Goal: Task Accomplishment & Management: Use online tool/utility

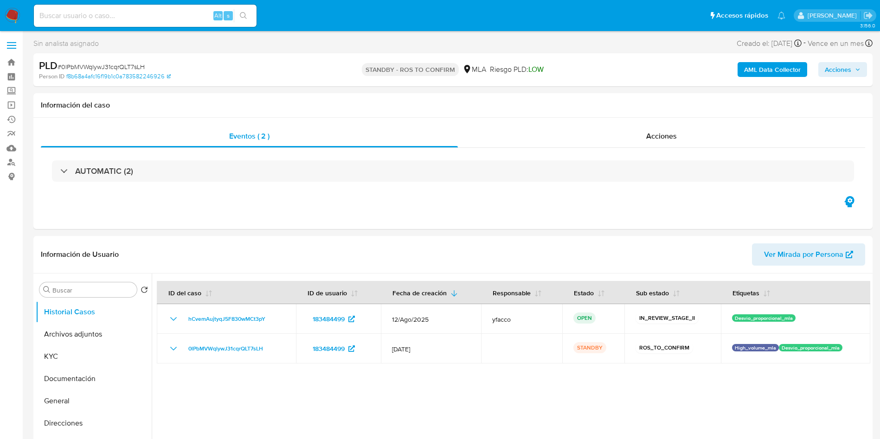
select select "10"
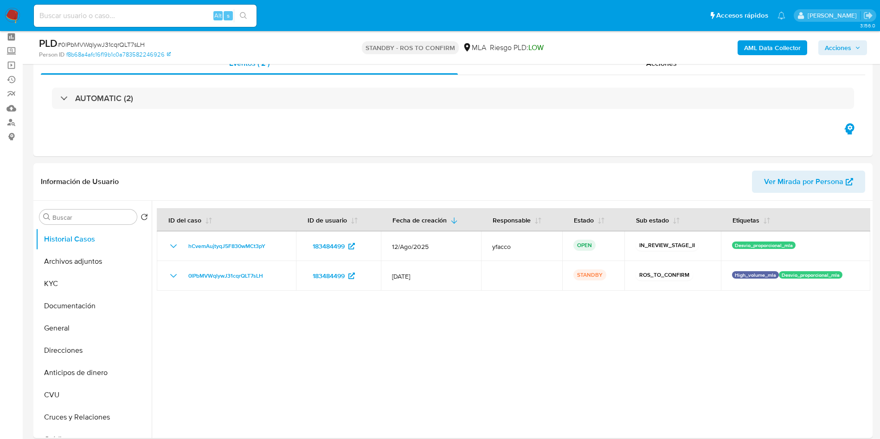
scroll to position [70, 0]
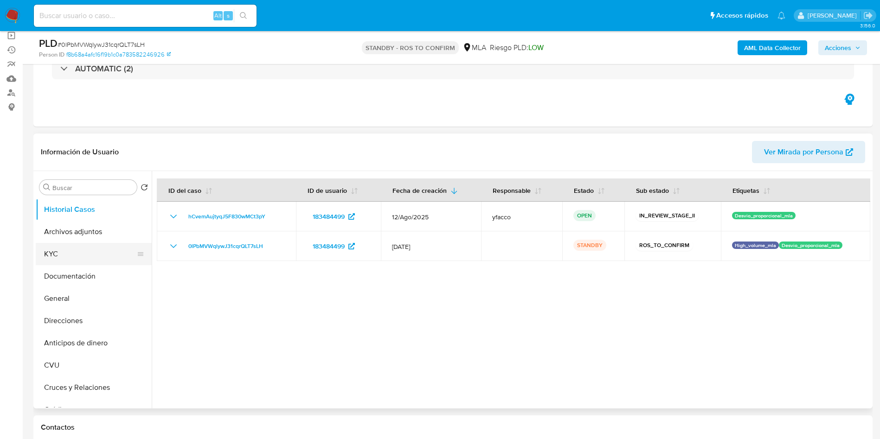
click at [110, 254] on button "KYC" at bounding box center [90, 254] width 109 height 22
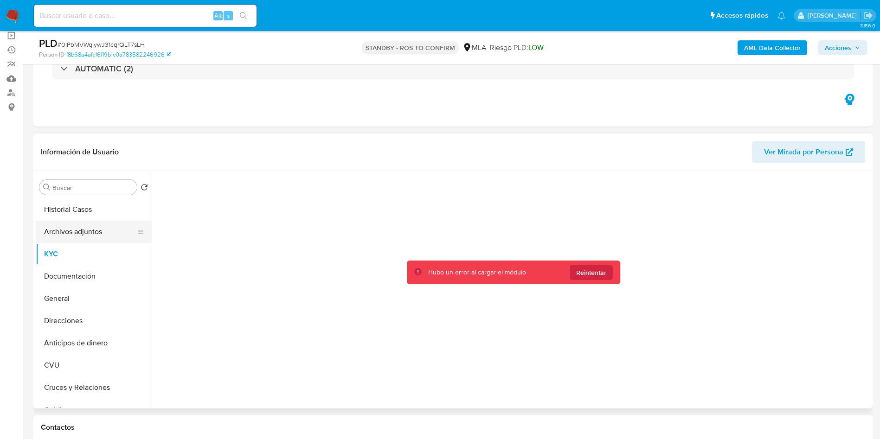
click at [55, 225] on button "Archivos adjuntos" at bounding box center [90, 232] width 109 height 22
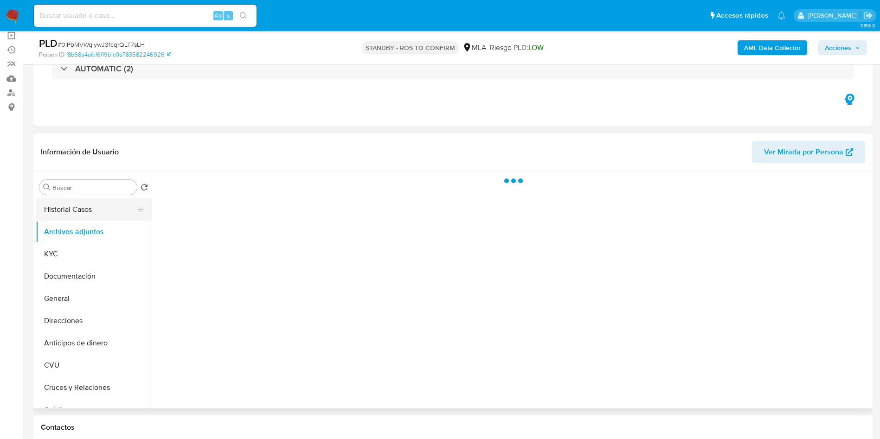
click at [59, 212] on button "Historial Casos" at bounding box center [90, 210] width 109 height 22
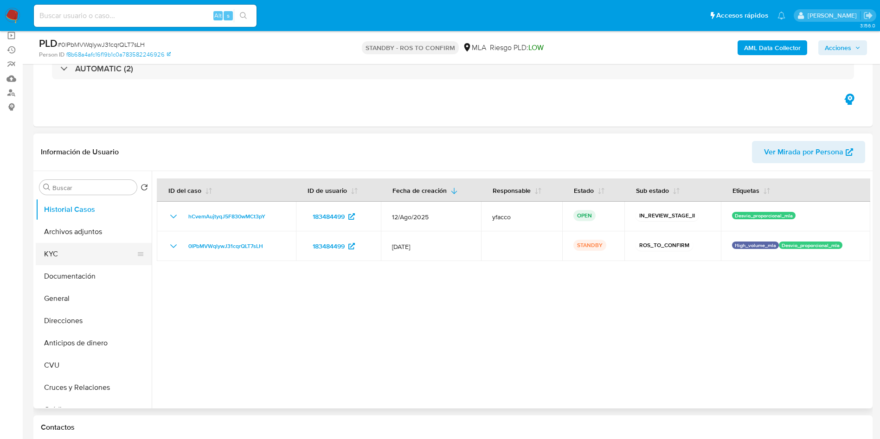
click at [102, 257] on button "KYC" at bounding box center [90, 254] width 109 height 22
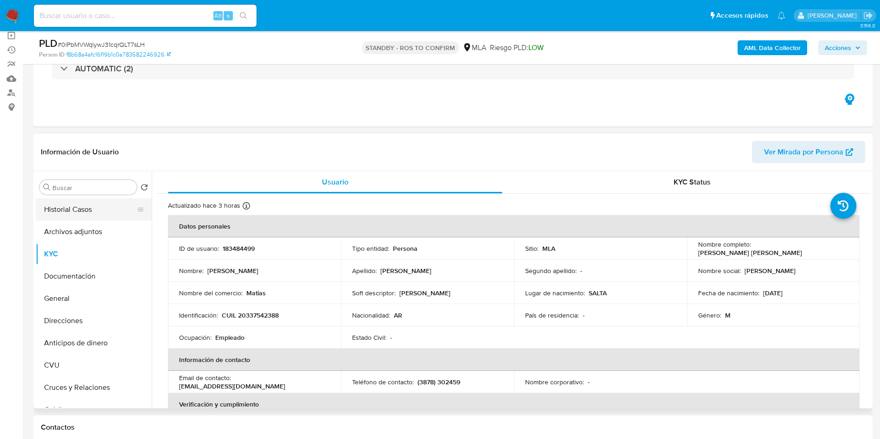
click at [84, 210] on button "Historial Casos" at bounding box center [90, 210] width 109 height 22
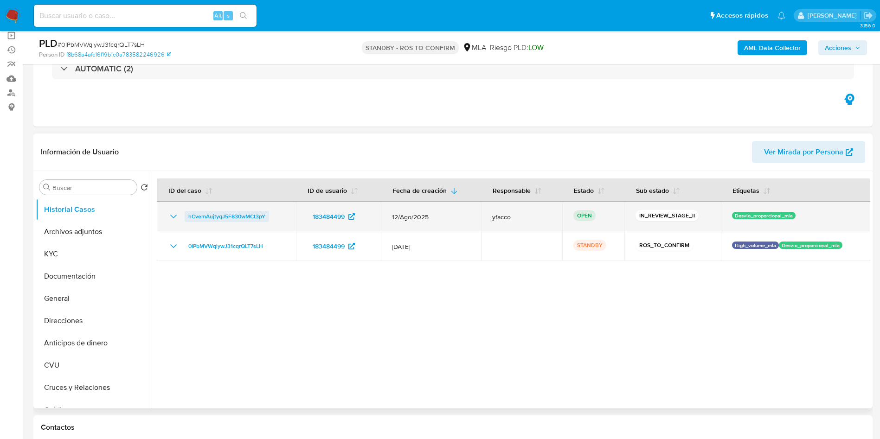
click at [238, 218] on span "hCvemAujtyqJ5F830wMCt3pY" at bounding box center [226, 216] width 77 height 11
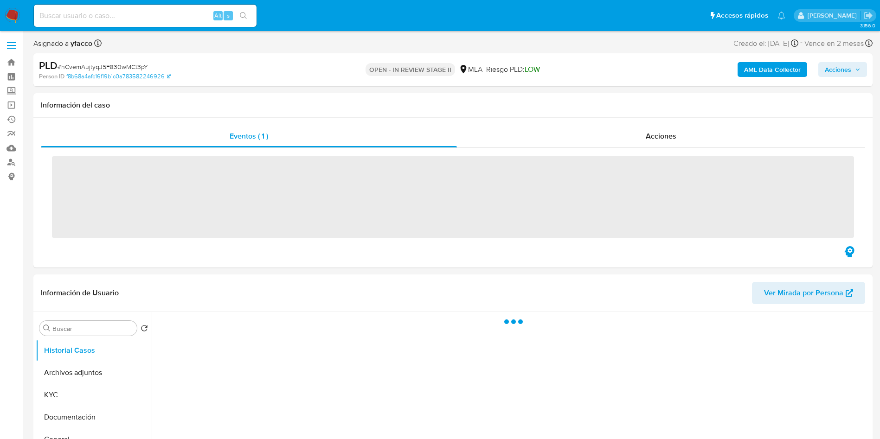
click at [846, 81] on div "PLD # hCvemAujtyqJ5F830wMCt3pY Person ID f8b68a4afc16f19b1c0a783582246926 OPEN …" at bounding box center [452, 69] width 839 height 33
click at [844, 72] on span "Acciones" at bounding box center [838, 69] width 26 height 15
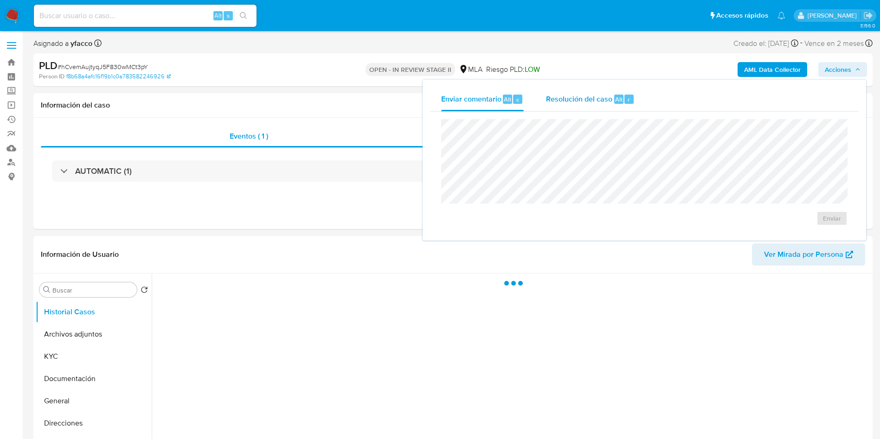
click at [637, 102] on button "Resolución del caso Alt r" at bounding box center [590, 99] width 111 height 24
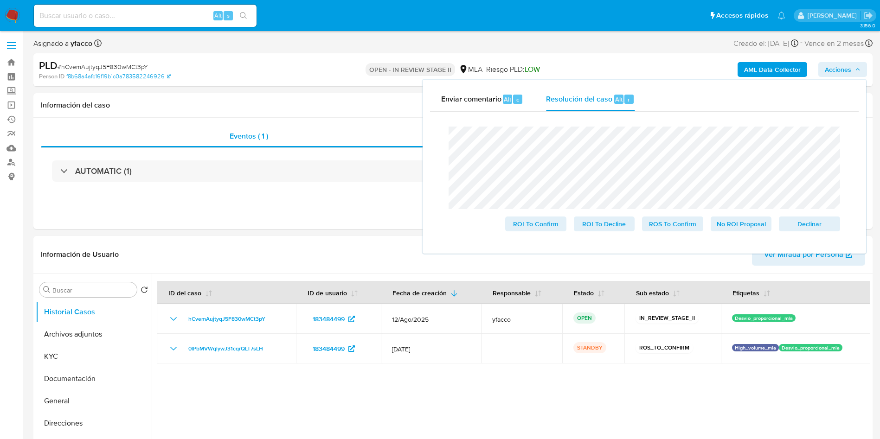
select select "10"
click at [687, 228] on span "ROS To Confirm" at bounding box center [673, 224] width 48 height 13
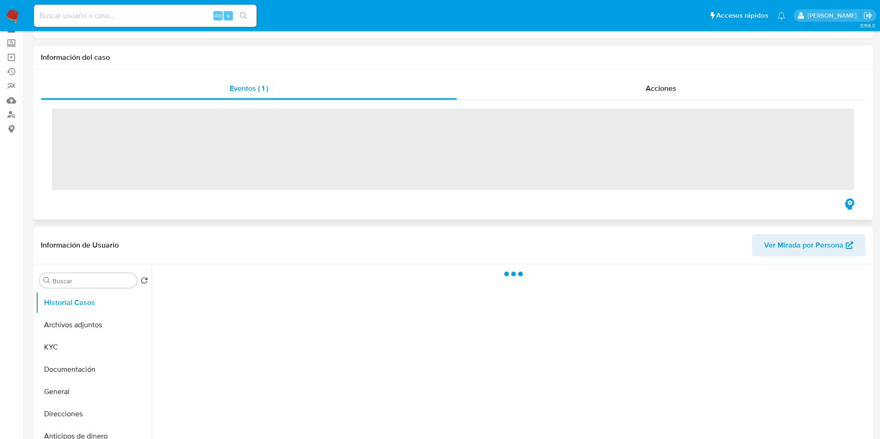
scroll to position [70, 0]
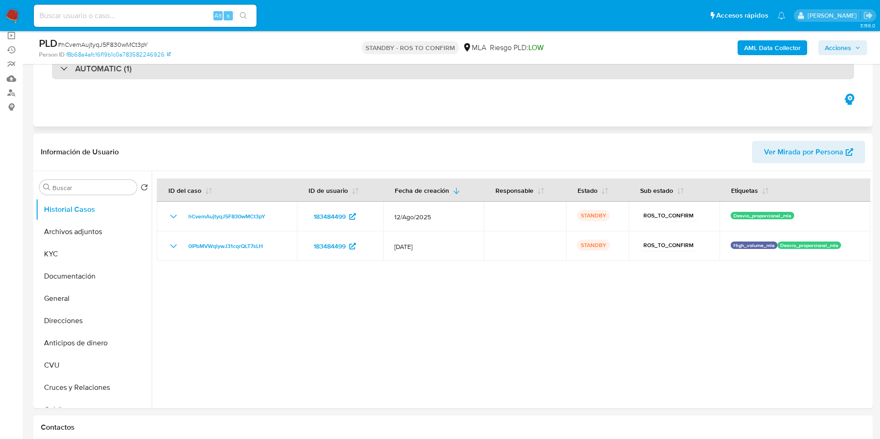
select select "10"
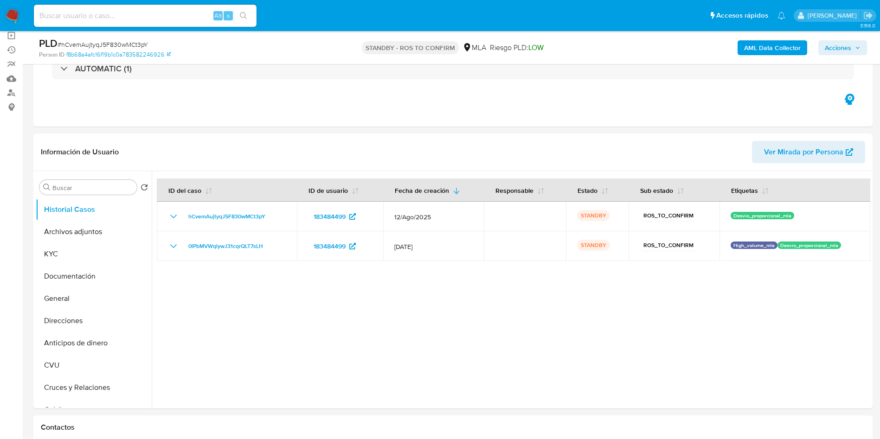
click at [106, 11] on input at bounding box center [145, 16] width 223 height 12
paste input "5aWXbmtOnS974BVxIbB9vtLX"
type input "5aWXbmtOnS974BVxIbB9vtLX"
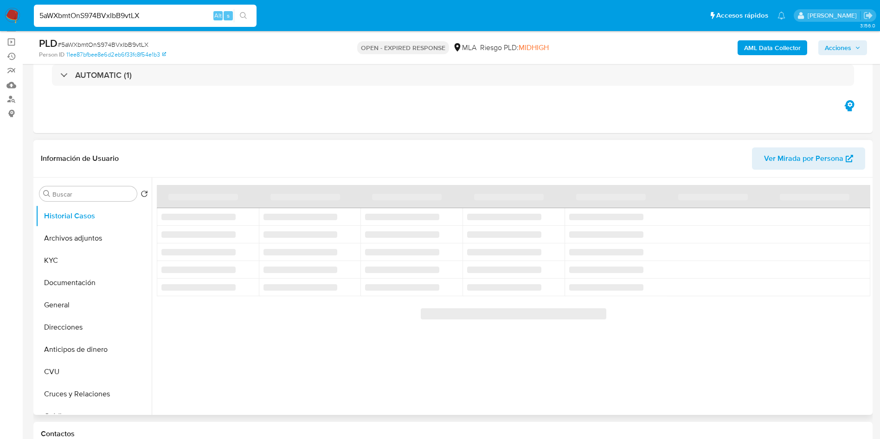
scroll to position [70, 0]
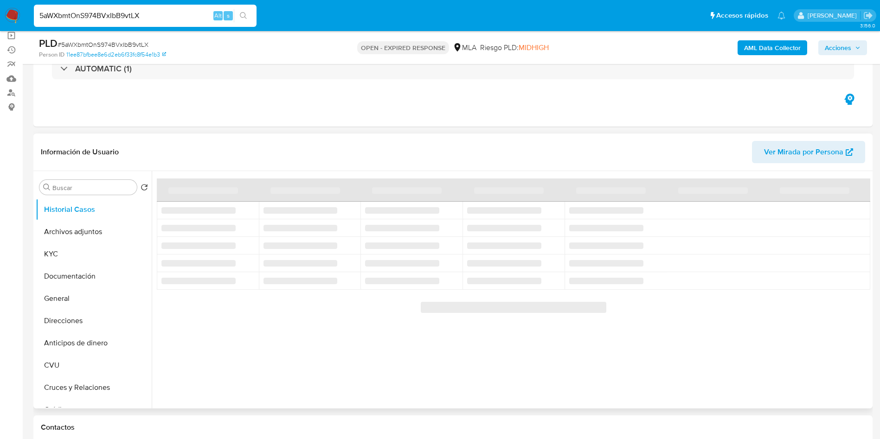
select select "10"
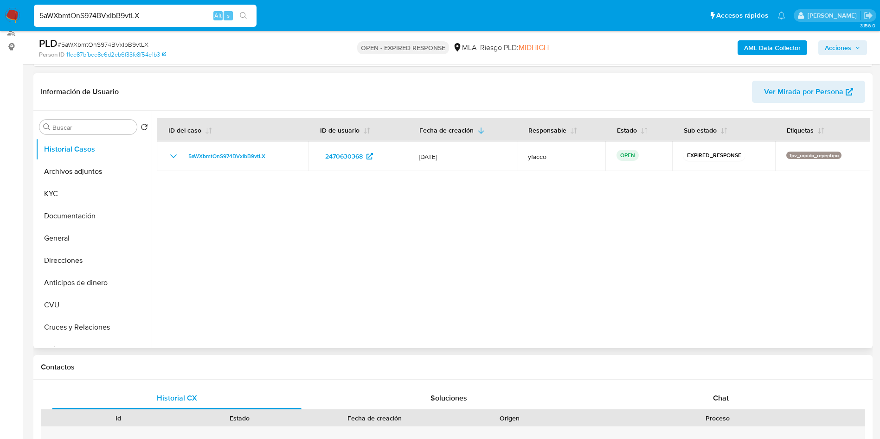
scroll to position [209, 0]
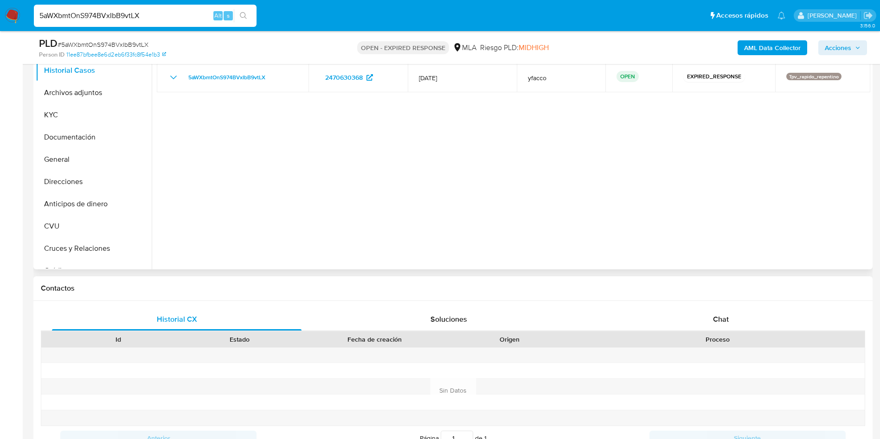
click at [714, 306] on div "Historial CX Soluciones Chat Id Estado Fecha de creación Origen Proceso Anterio…" at bounding box center [452, 379] width 839 height 157
click at [719, 318] on span "Chat" at bounding box center [721, 319] width 16 height 11
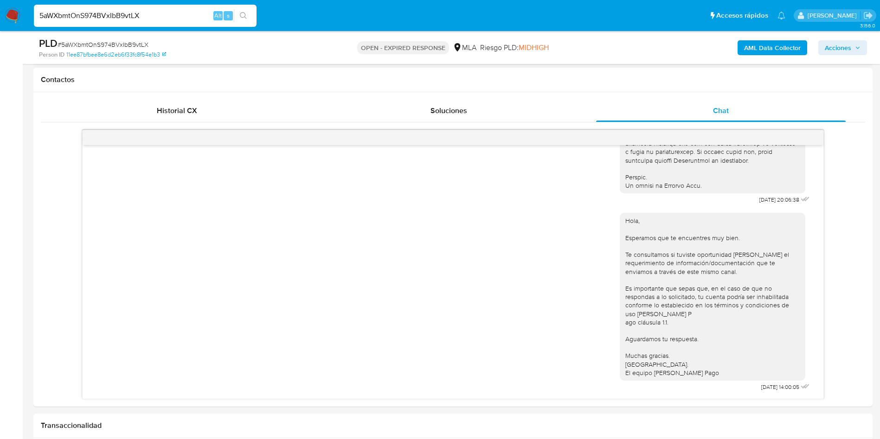
scroll to position [70, 0]
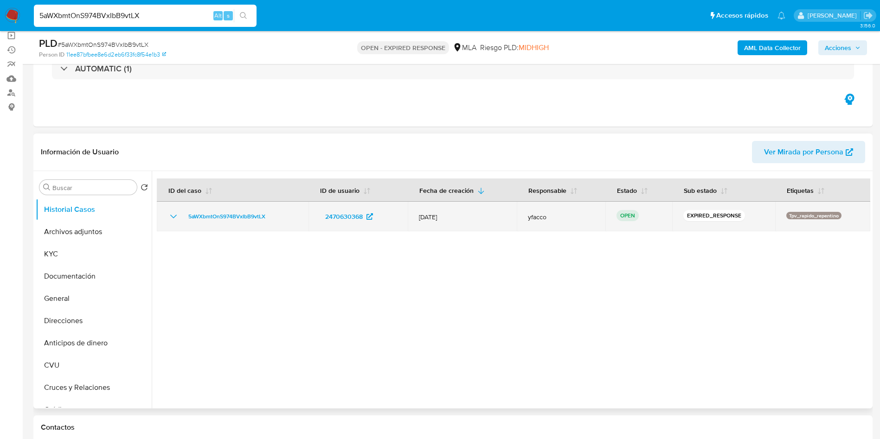
drag, startPoint x: 182, startPoint y: 216, endPoint x: 275, endPoint y: 216, distance: 92.8
click at [275, 216] on div "5aWXbmtOnS974BVxIbB9vtLX" at bounding box center [232, 216] width 129 height 11
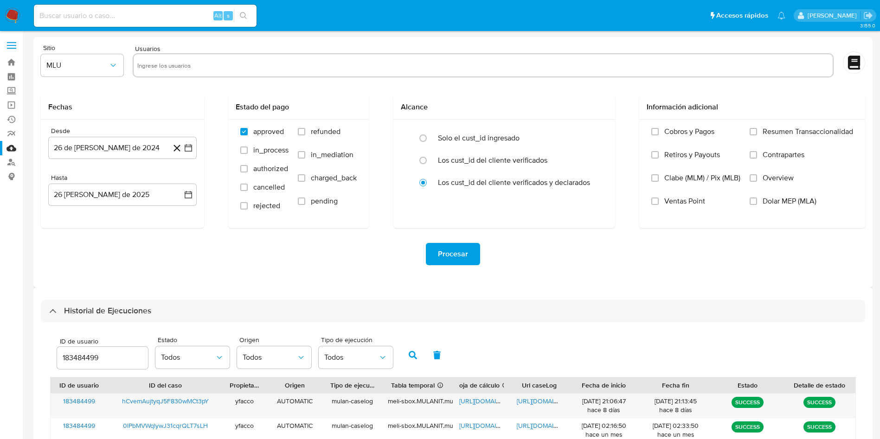
select select "10"
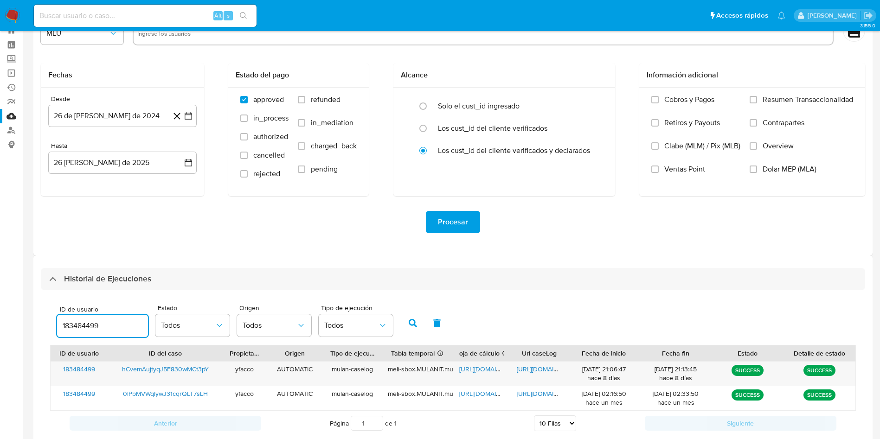
drag, startPoint x: 104, startPoint y: 327, endPoint x: 8, endPoint y: 286, distance: 104.2
click at [8, 286] on section "Bandeja Tablero Screening Búsqueda en Listas Watchlist Herramientas Operaciones…" at bounding box center [440, 216] width 880 height 496
type input "2470630368"
click at [404, 319] on button "button" at bounding box center [413, 323] width 24 height 22
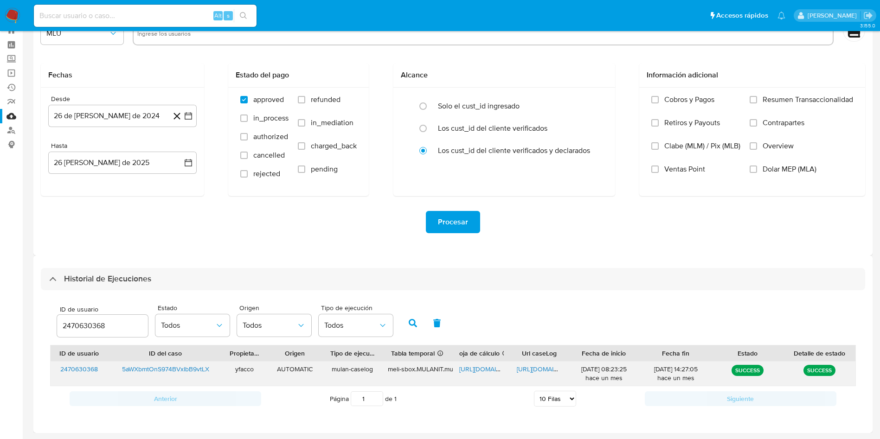
click at [480, 370] on span "https://docs.google.com/spreadsheets/d/1x0Bp56H2W_9jWttE8yBMl0vHiJ7z2kZO6PYVo5W…" at bounding box center [491, 369] width 64 height 9
click at [537, 371] on span "https://docs.google.com/document/d/1mOFl1pl-pYB-6CkCm-rbulTiAFWG0FFdu-1hnFCoUb0…" at bounding box center [549, 369] width 64 height 9
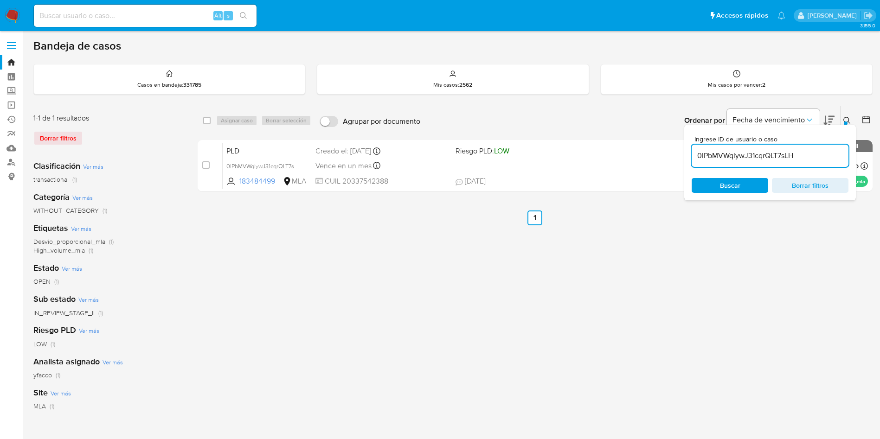
click at [815, 154] on input "0lPbMVWqlywJ31cqrQLT7sLH" at bounding box center [770, 156] width 157 height 12
paste input "5aWXbmtOnS974BVxIbB9vtLX"
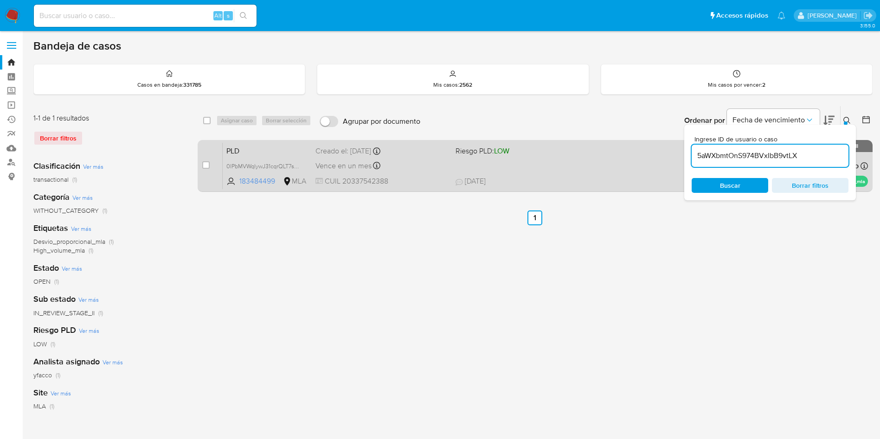
type input "5aWXbmtOnS974BVxIbB9vtLX"
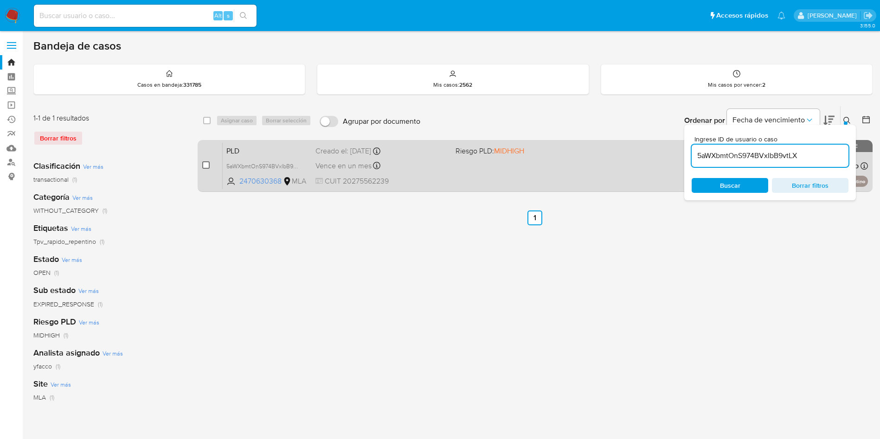
click at [206, 165] on input "checkbox" at bounding box center [205, 164] width 7 height 7
checkbox input "true"
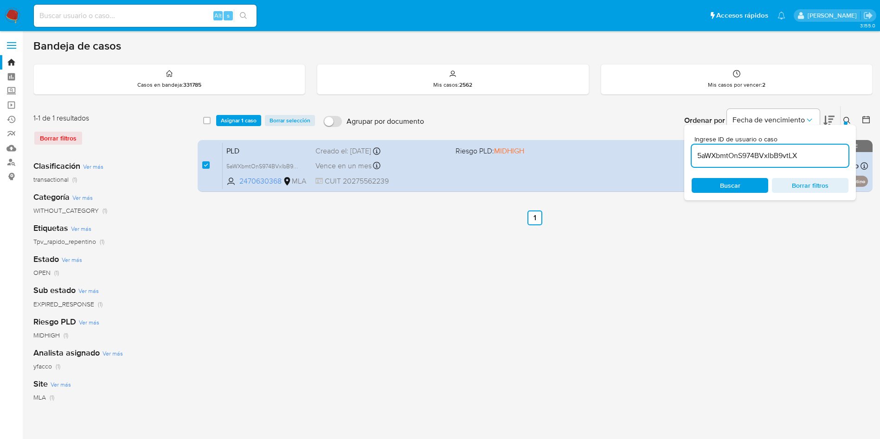
click at [228, 130] on div "select-all-cases-checkbox Asignar 1 caso Borrar selección Agrupar por documento…" at bounding box center [535, 120] width 675 height 29
click at [229, 123] on span "Asignar 1 caso" at bounding box center [239, 120] width 36 height 9
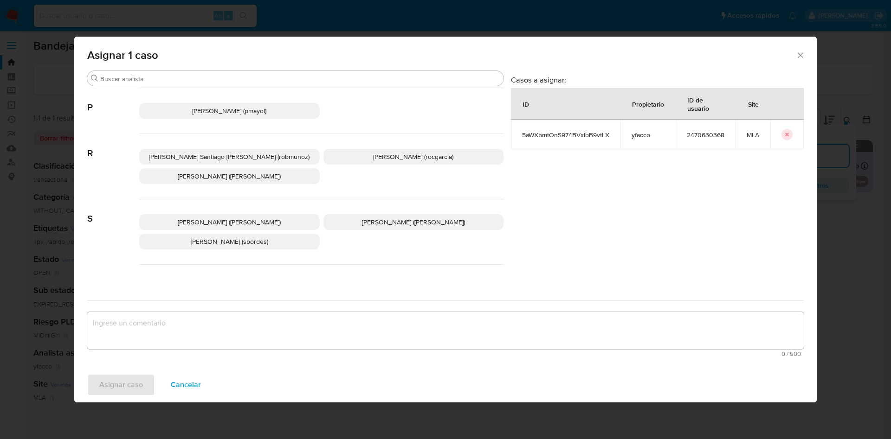
scroll to position [849, 0]
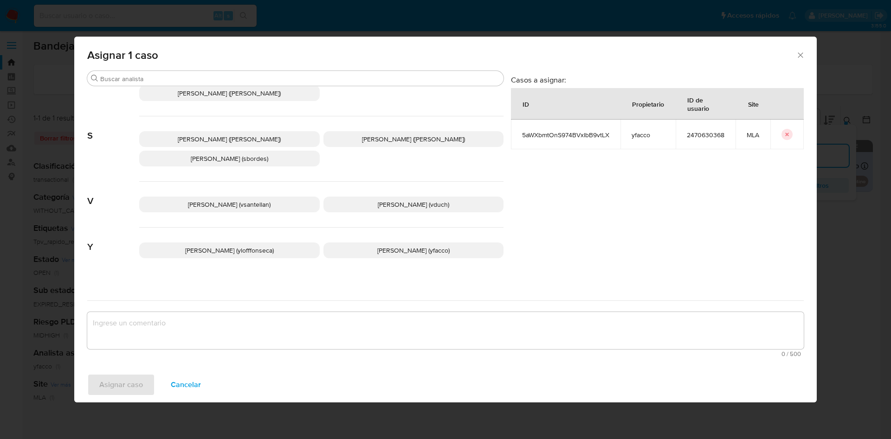
click at [349, 246] on p "Yesica Paola Facco (yfacco)" at bounding box center [413, 251] width 180 height 16
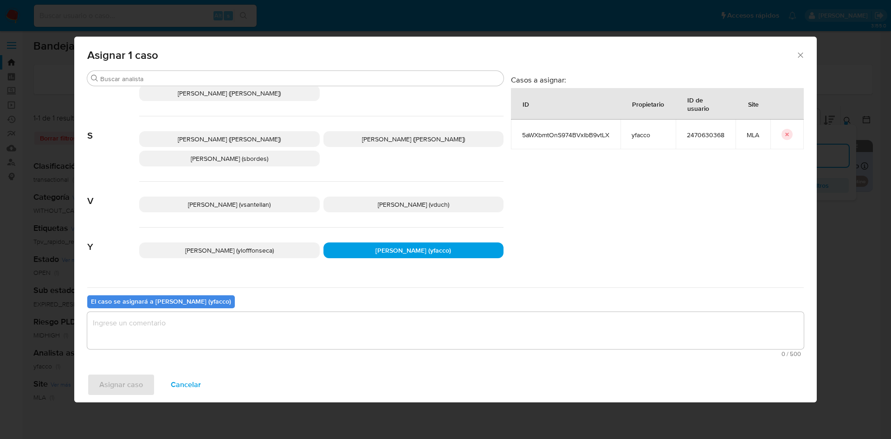
drag, startPoint x: 270, startPoint y: 331, endPoint x: 232, endPoint y: 344, distance: 41.2
click at [270, 331] on textarea "assign-modal" at bounding box center [445, 330] width 716 height 37
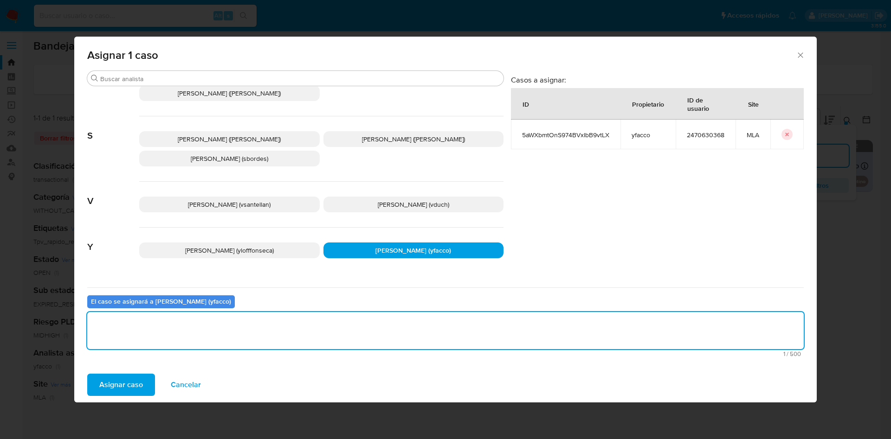
click at [132, 380] on span "Asignar caso" at bounding box center [121, 385] width 44 height 20
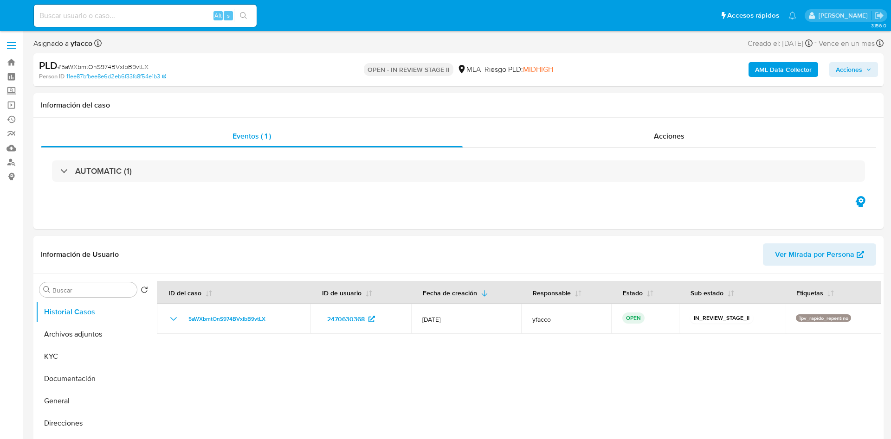
select select "10"
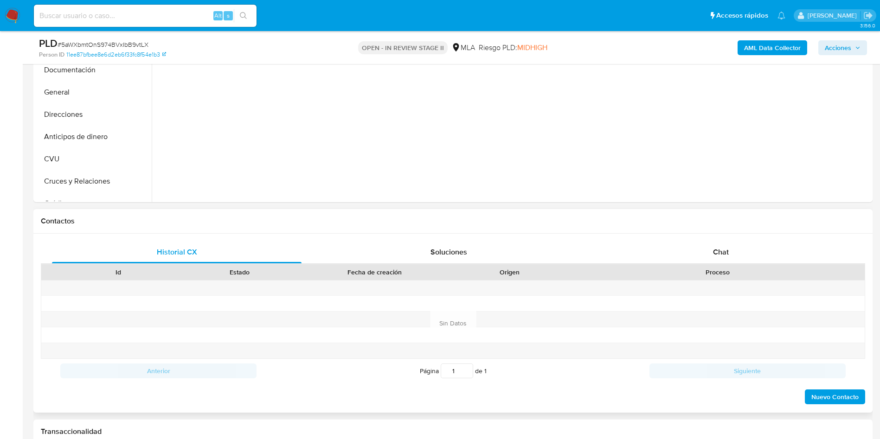
scroll to position [278, 0]
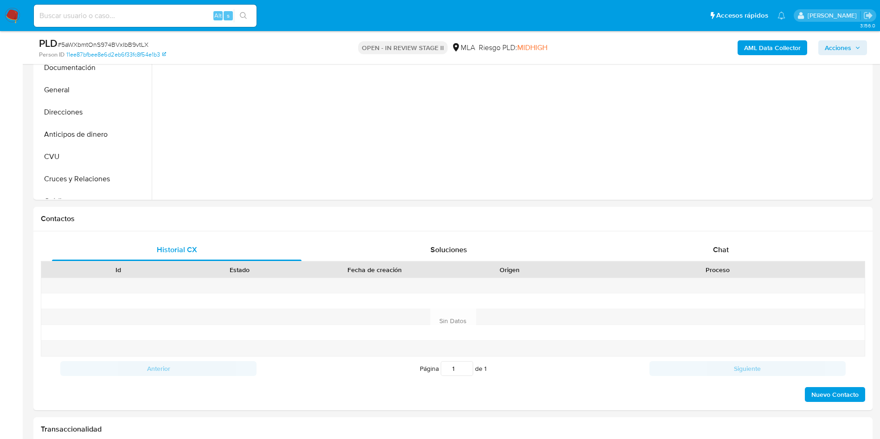
click at [746, 51] on b "AML Data Collector" at bounding box center [772, 47] width 57 height 15
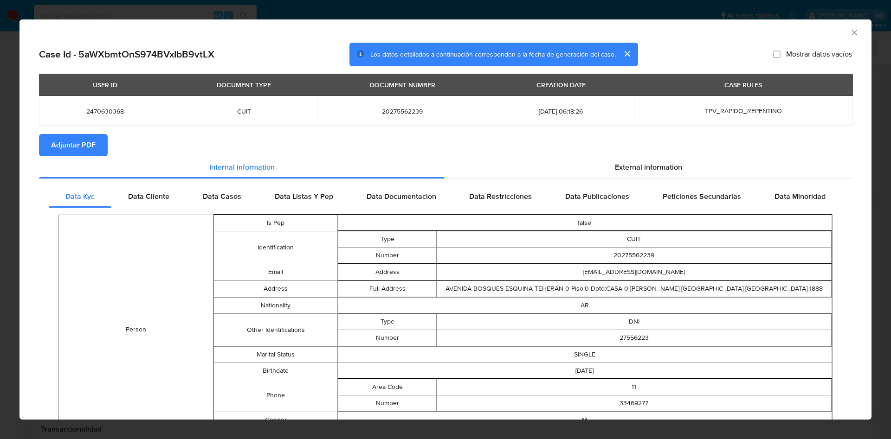
click at [84, 139] on span "Adjuntar PDF" at bounding box center [73, 145] width 45 height 20
click at [849, 34] on icon "Cerrar ventana" at bounding box center [853, 32] width 9 height 9
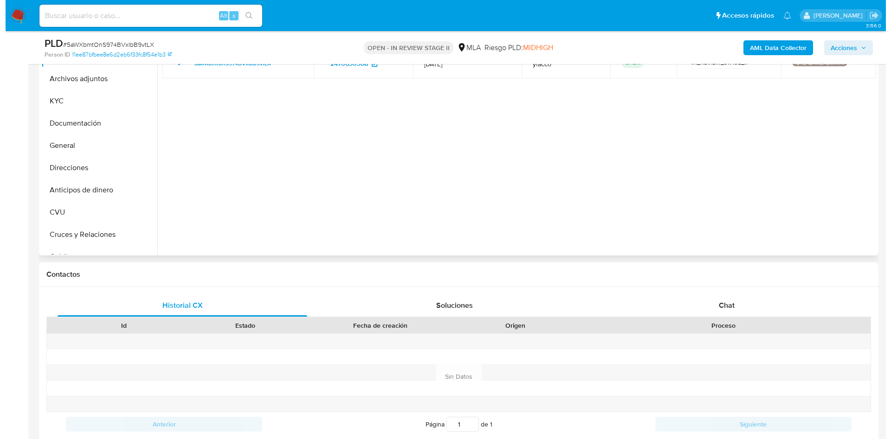
scroll to position [139, 0]
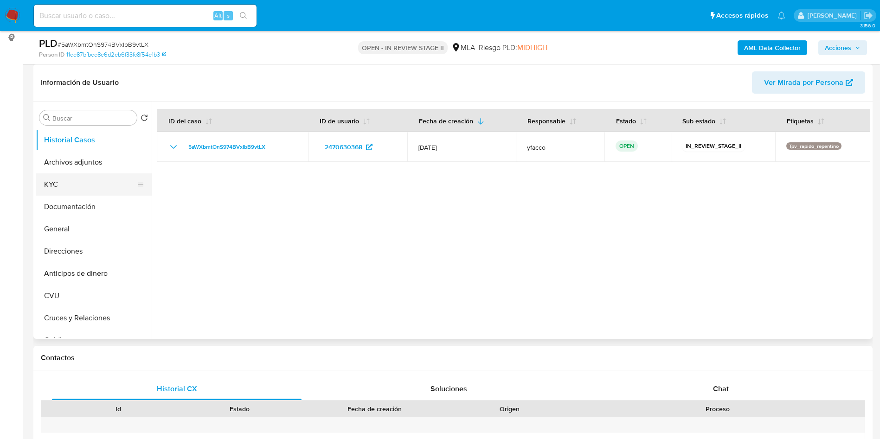
click at [77, 187] on button "KYC" at bounding box center [90, 185] width 109 height 22
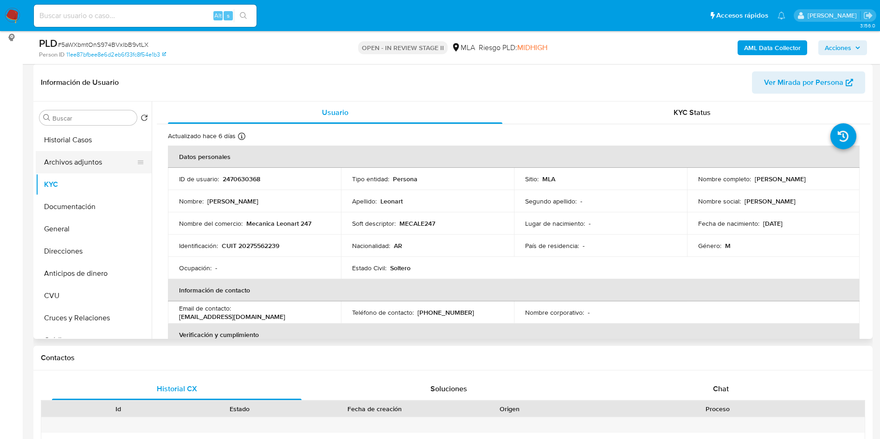
click at [102, 151] on button "Archivos adjuntos" at bounding box center [90, 162] width 109 height 22
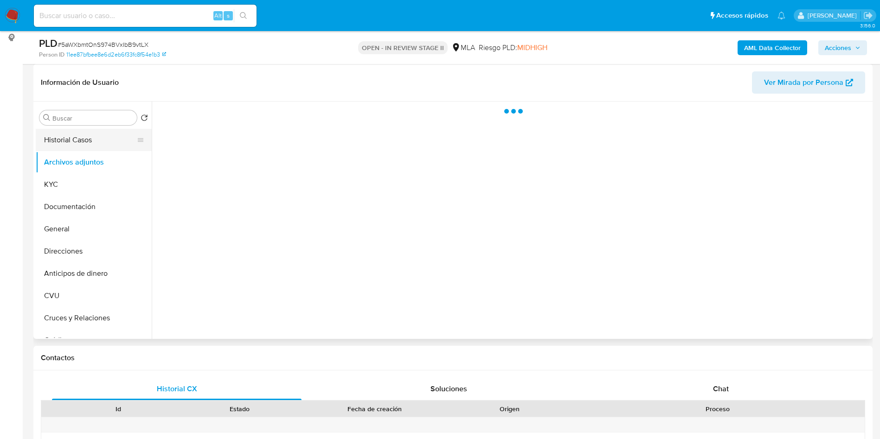
click at [97, 139] on button "Historial Casos" at bounding box center [90, 140] width 109 height 22
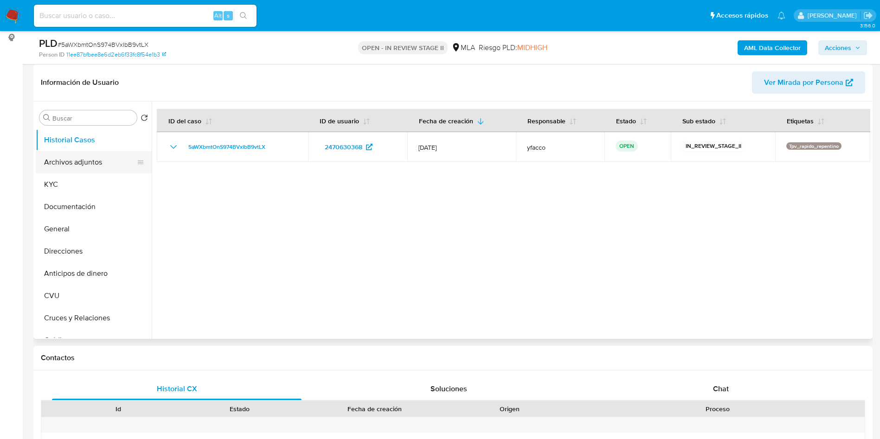
click at [69, 161] on button "Archivos adjuntos" at bounding box center [90, 162] width 109 height 22
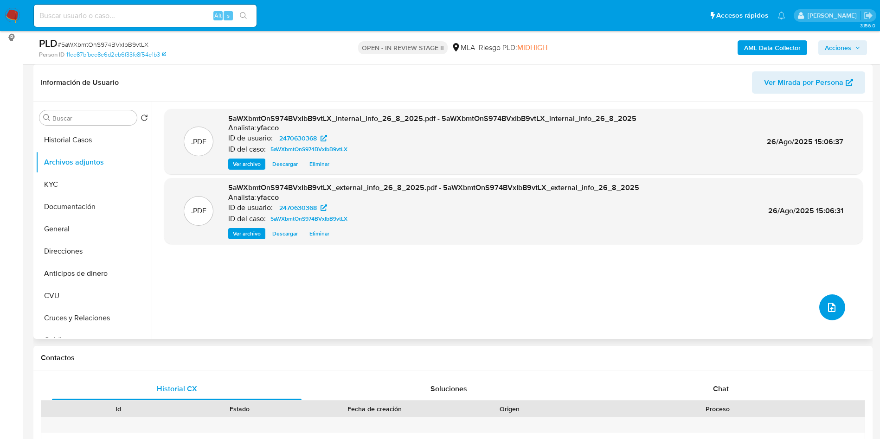
click at [835, 311] on button "upload-file" at bounding box center [832, 308] width 26 height 26
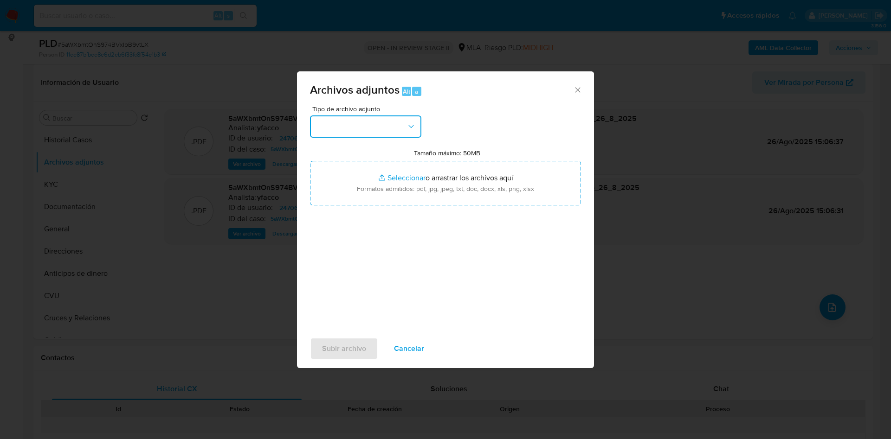
click at [399, 119] on button "button" at bounding box center [365, 127] width 111 height 22
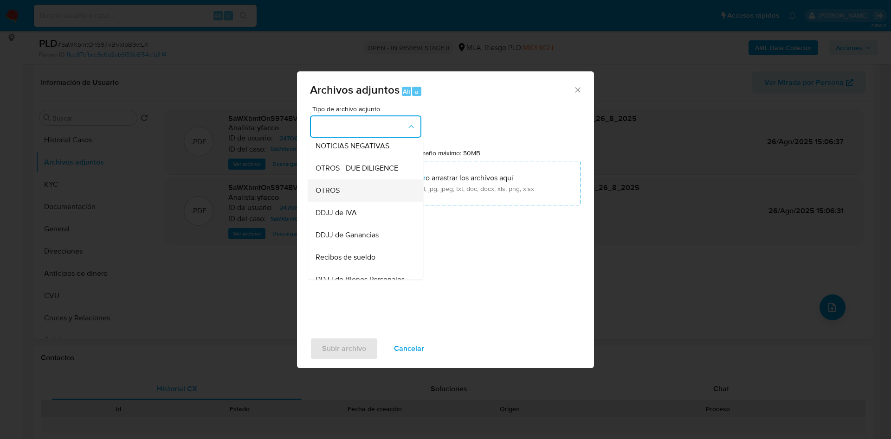
click at [331, 195] on span "OTROS" at bounding box center [327, 190] width 24 height 9
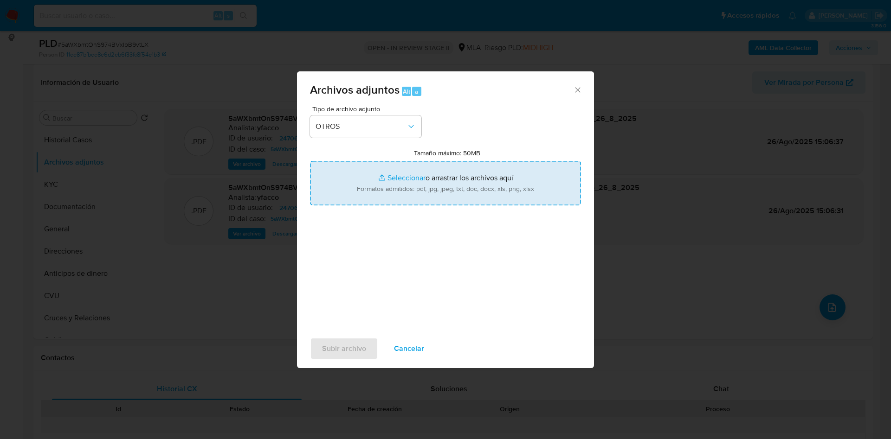
click at [401, 173] on input "Tamaño máximo: 50MB Seleccionar archivos" at bounding box center [445, 183] width 271 height 45
type input "C:\fakepath\Caselog 5aWXbmtOnS974BVxIbB9vtLX_2025_07_18_13_26_27.docx"
click at [392, 176] on input "Tamaño máximo: 50MB Seleccionar archivos" at bounding box center [445, 183] width 271 height 45
type input "C:\fakepath\Movimientos 2470630368.xlsx"
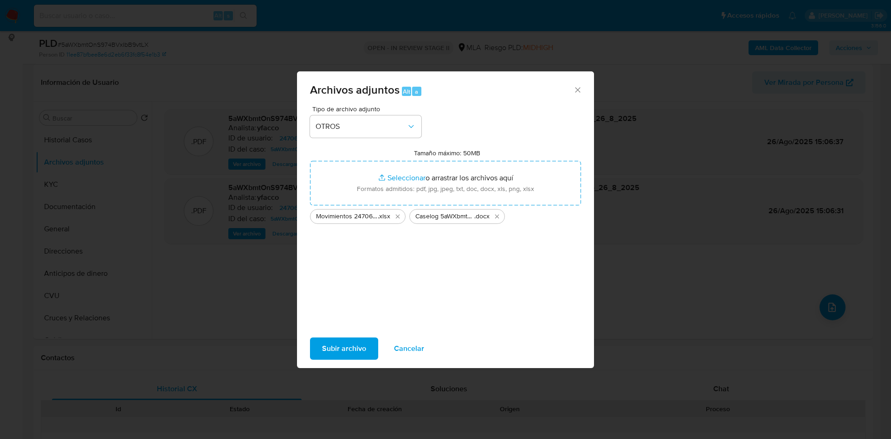
click at [348, 352] on span "Subir archivo" at bounding box center [344, 349] width 44 height 20
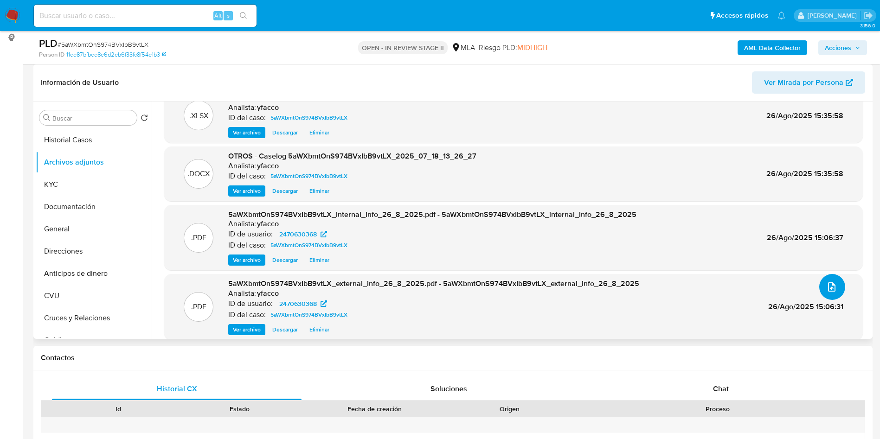
scroll to position [30, 0]
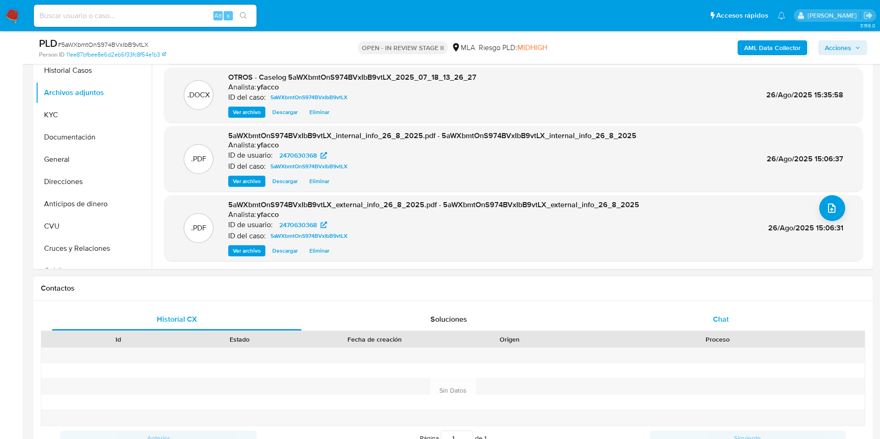
click at [715, 320] on span "Chat" at bounding box center [721, 319] width 16 height 11
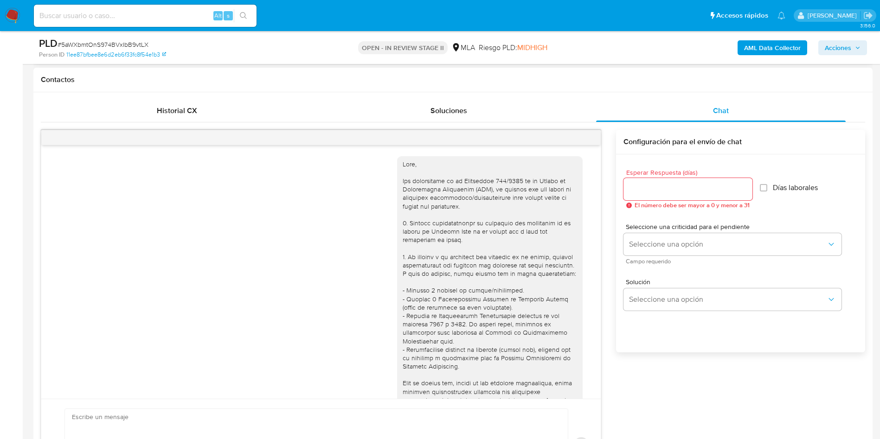
scroll to position [476, 0]
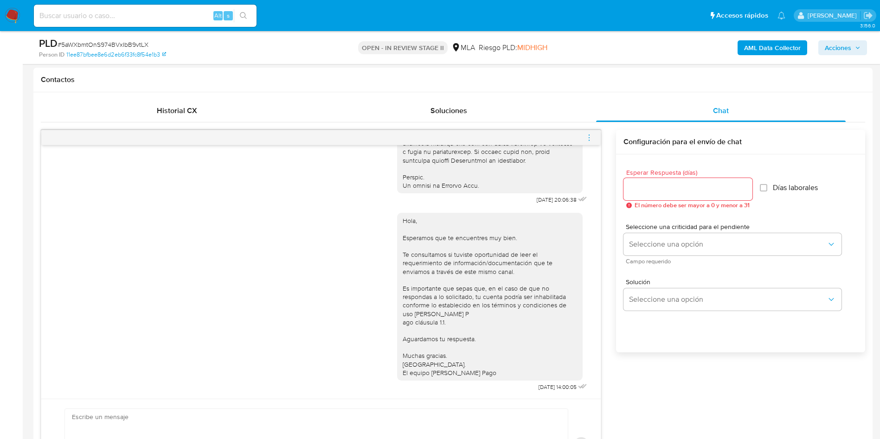
click at [587, 137] on icon "menu-action" at bounding box center [589, 138] width 8 height 8
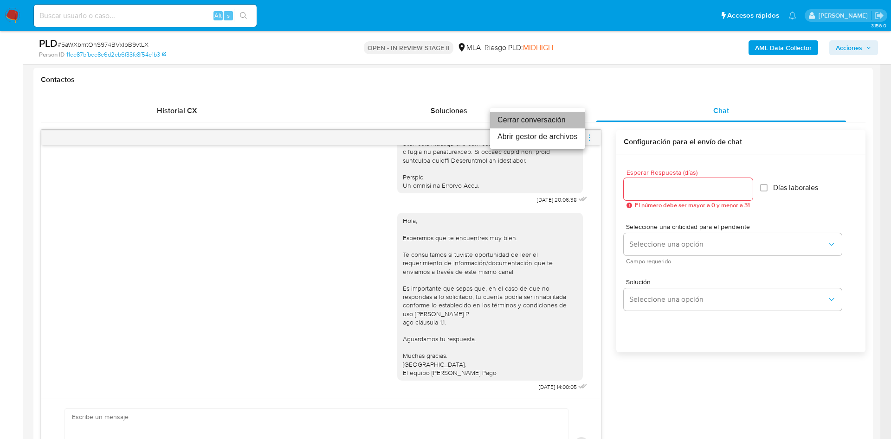
click at [533, 122] on li "Cerrar conversación" at bounding box center [537, 120] width 95 height 17
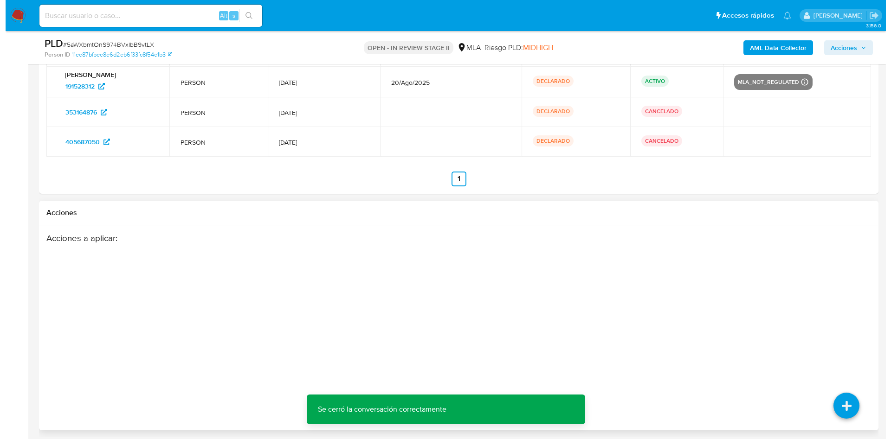
scroll to position [1752, 0]
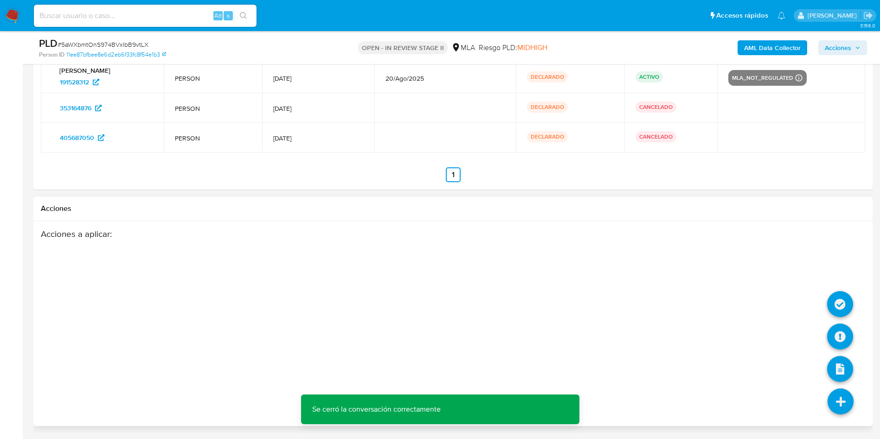
click at [846, 399] on icon at bounding box center [841, 402] width 26 height 26
click at [836, 335] on icon at bounding box center [840, 337] width 26 height 26
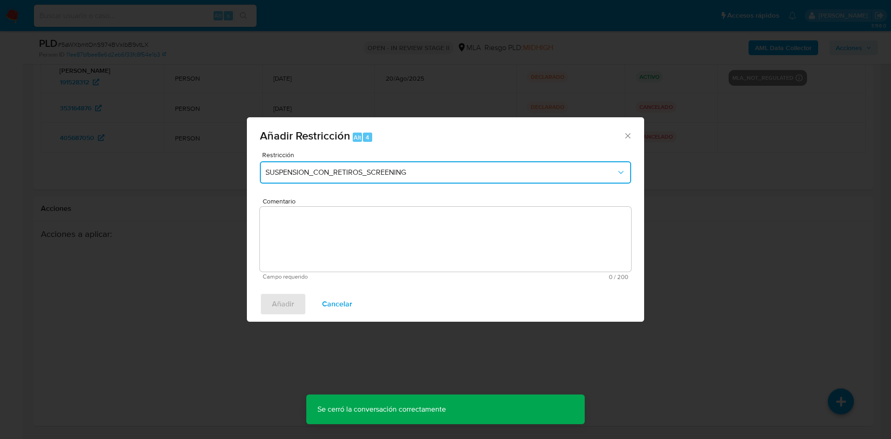
click at [381, 169] on span "SUSPENSION_CON_RETIROS_SCREENING" at bounding box center [440, 172] width 351 height 9
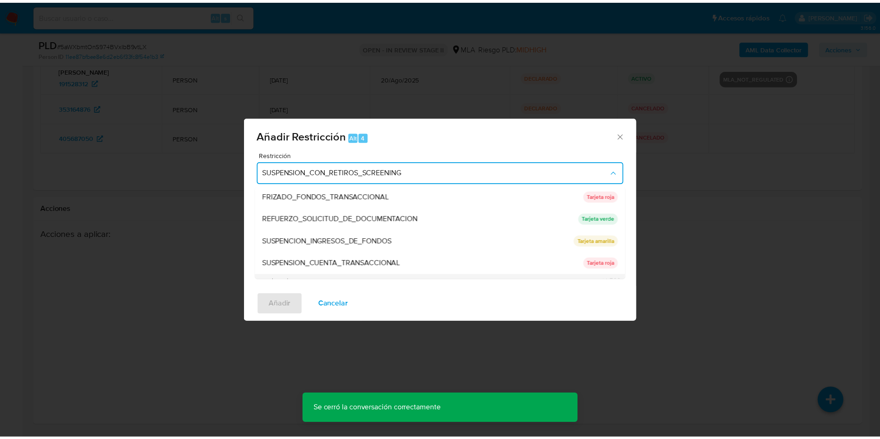
scroll to position [197, 0]
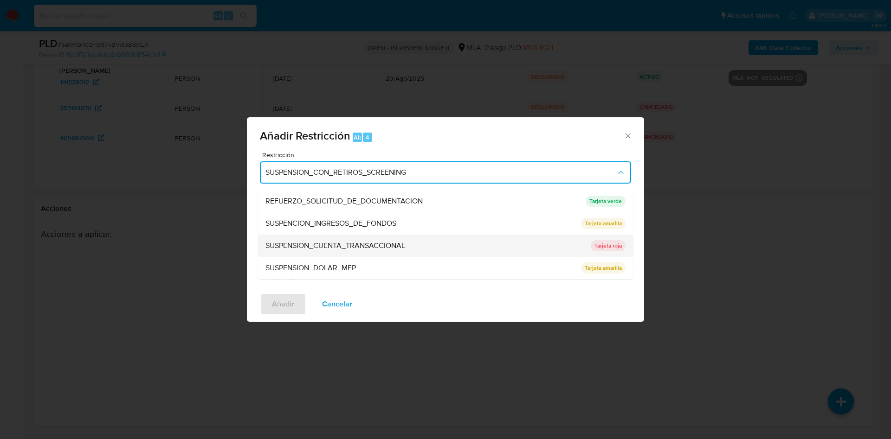
click at [401, 245] on span "SUSPENSION_CUENTA_TRANSACCIONAL" at bounding box center [335, 245] width 140 height 9
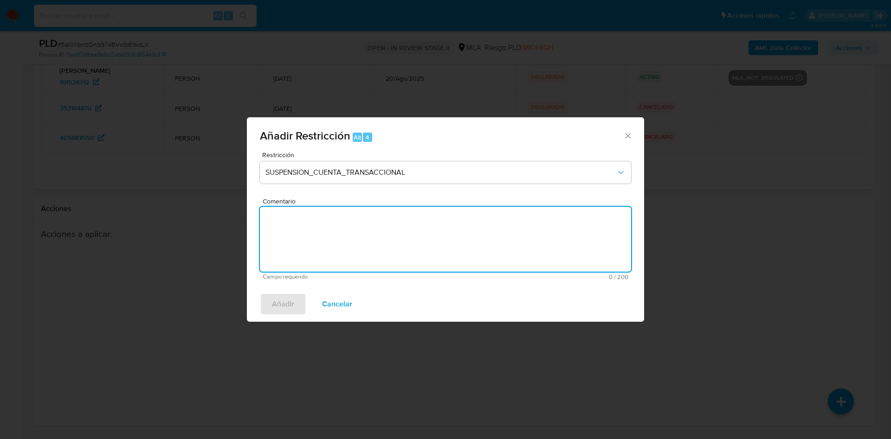
click at [350, 229] on textarea "Comentario" at bounding box center [445, 239] width 371 height 65
type textarea "AML"
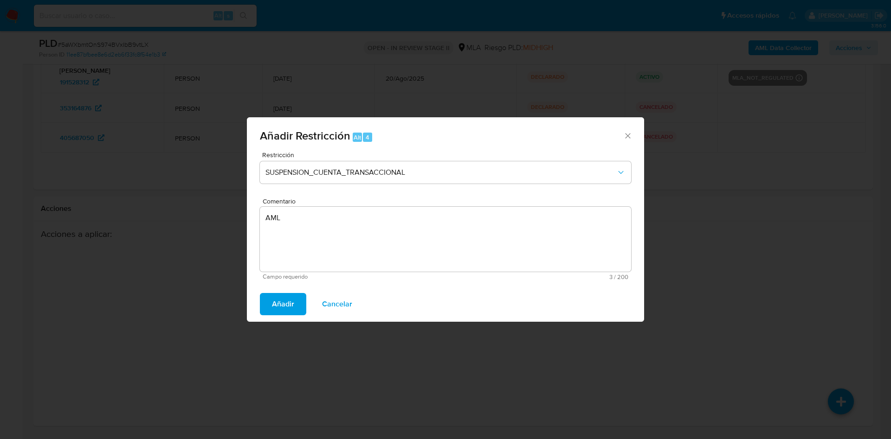
click at [293, 304] on span "Añadir" at bounding box center [283, 304] width 22 height 20
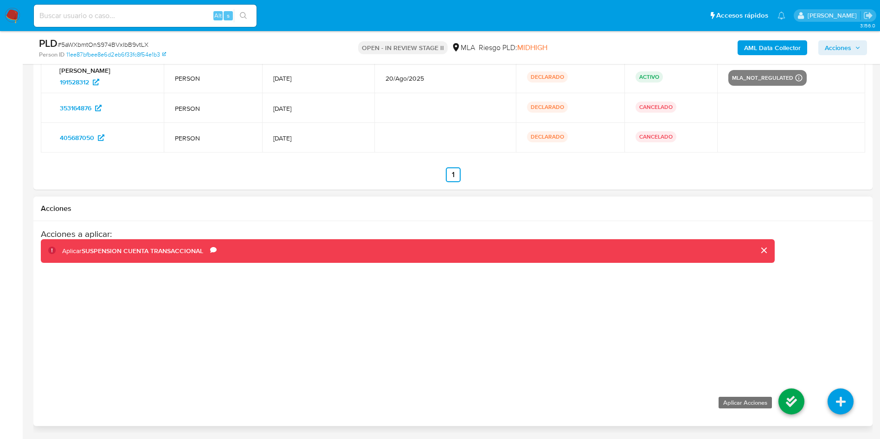
click at [793, 405] on icon at bounding box center [792, 402] width 26 height 26
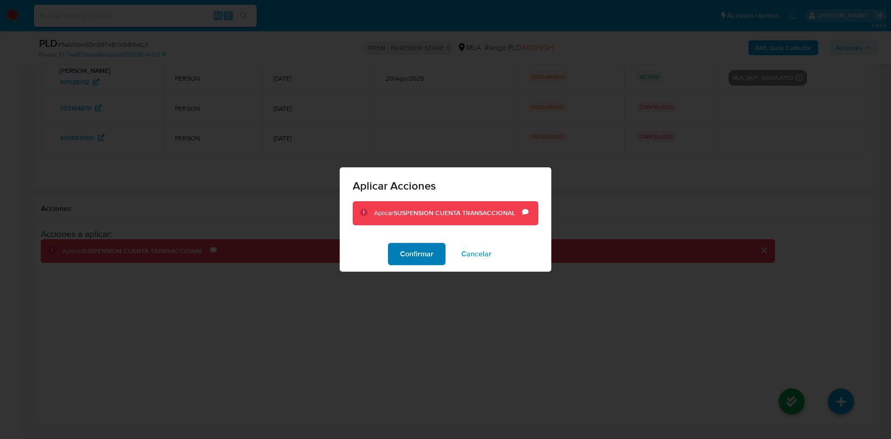
click at [427, 254] on span "Confirmar" at bounding box center [416, 254] width 33 height 20
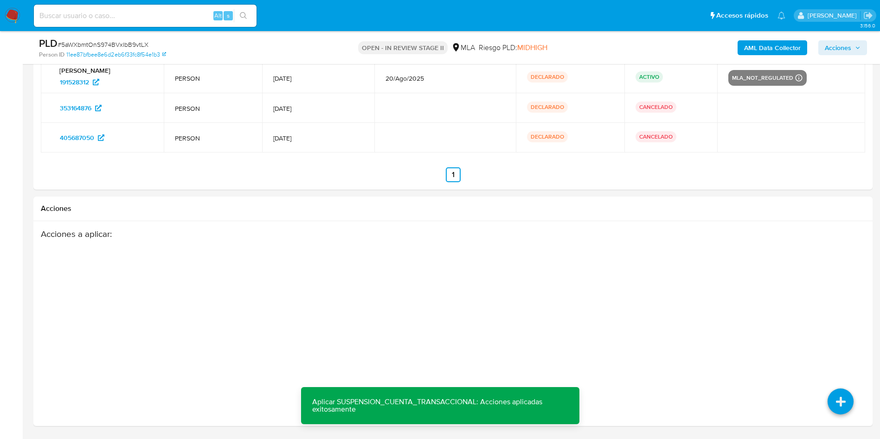
click at [843, 52] on span "Acciones" at bounding box center [838, 47] width 26 height 15
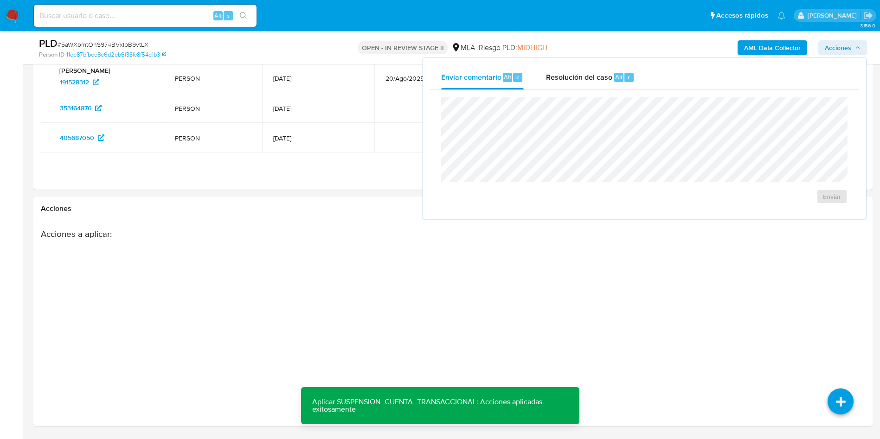
drag, startPoint x: 573, startPoint y: 75, endPoint x: 572, endPoint y: 93, distance: 18.6
click at [572, 75] on span "Resolución del caso" at bounding box center [579, 76] width 66 height 11
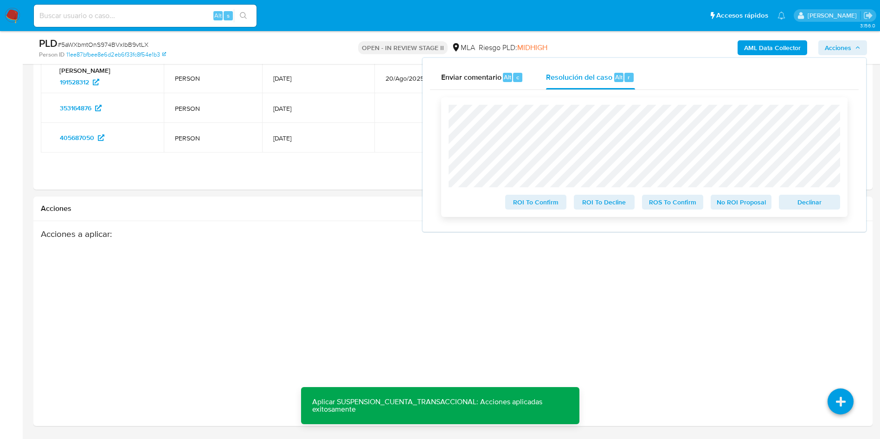
click at [667, 204] on span "ROS To Confirm" at bounding box center [673, 202] width 48 height 13
